Goal: Register for event/course

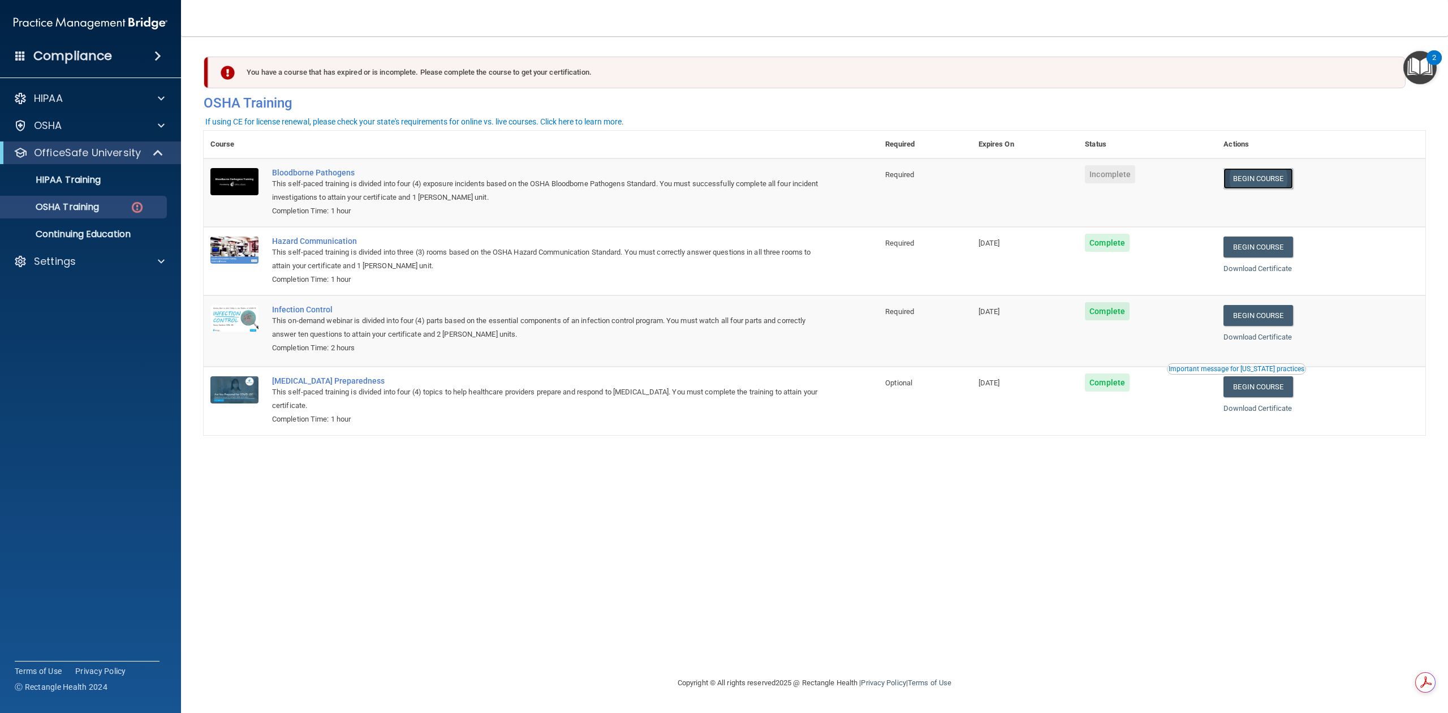
click at [1260, 178] on link "Begin Course" at bounding box center [1257, 178] width 69 height 21
click at [701, 292] on td "Hazard Communication This self-paced training is divided into three (3) rooms b…" at bounding box center [571, 261] width 613 height 68
click at [856, 187] on td "Bloodborne Pathogens This self-paced training is divided into four (4) exposure…" at bounding box center [571, 192] width 613 height 68
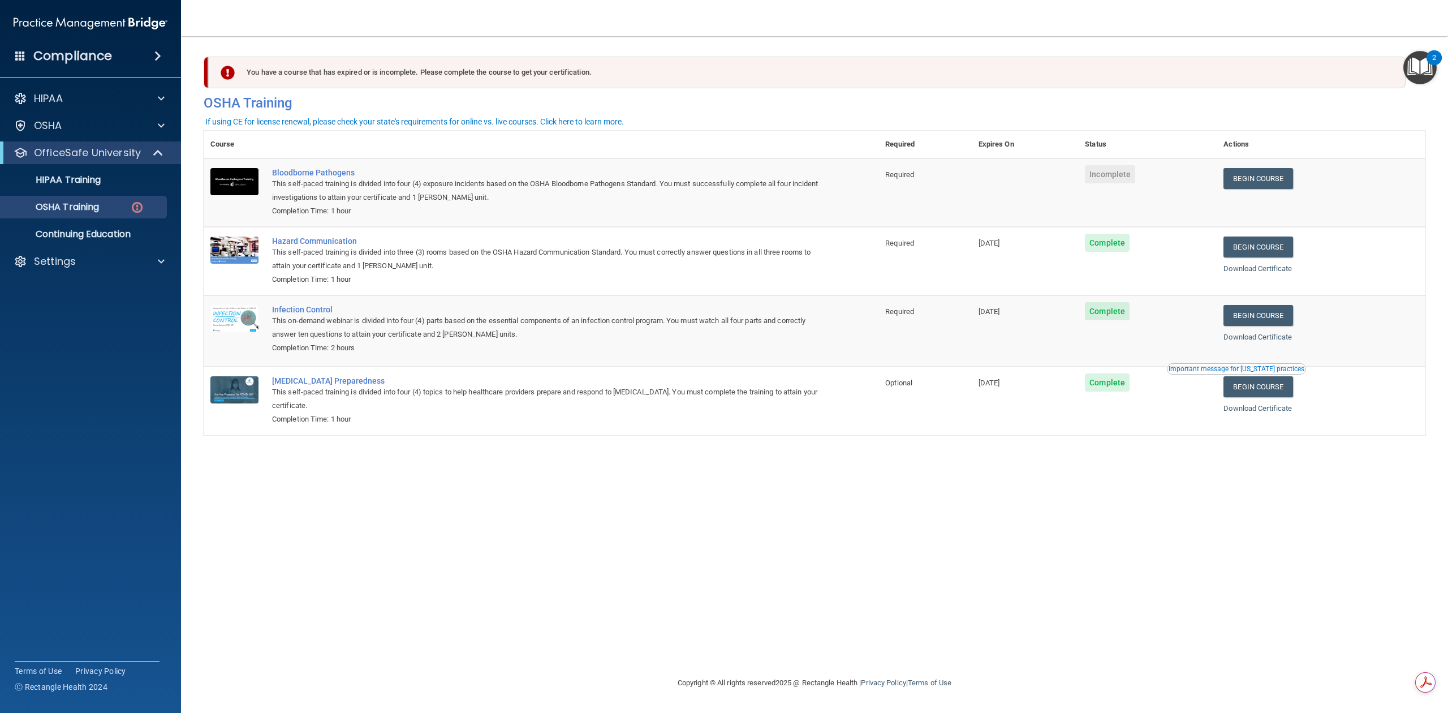
click at [867, 164] on td "Bloodborne Pathogens This self-paced training is divided into four (4) exposure…" at bounding box center [571, 192] width 613 height 68
